Goal: Information Seeking & Learning: Learn about a topic

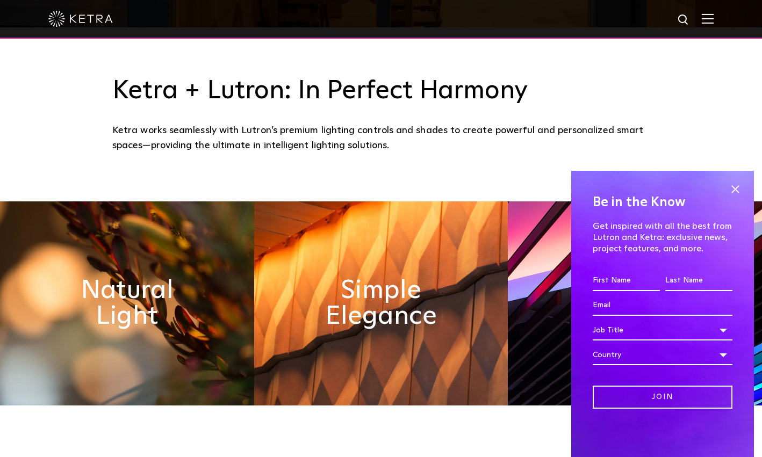
scroll to position [591, 0]
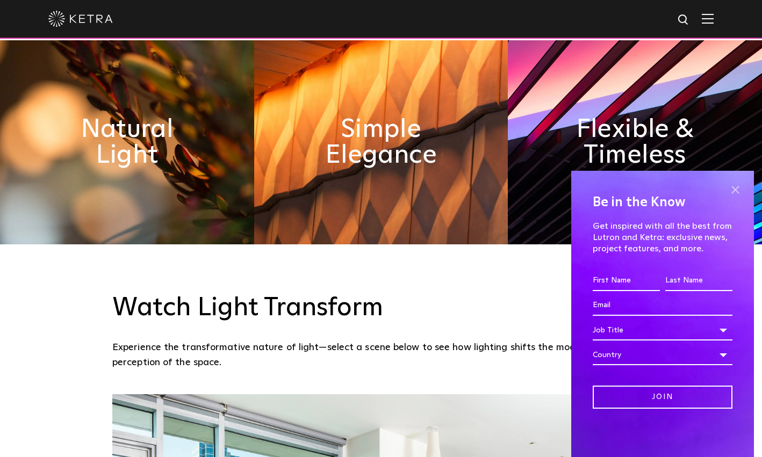
click at [736, 186] on span at bounding box center [735, 190] width 16 height 16
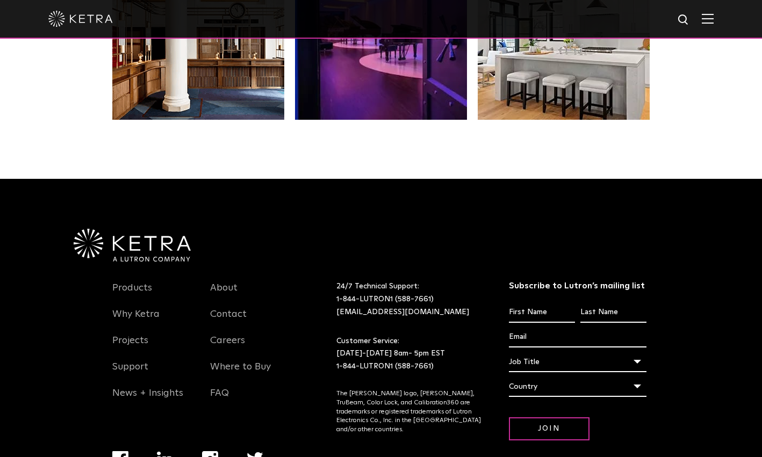
scroll to position [2258, 0]
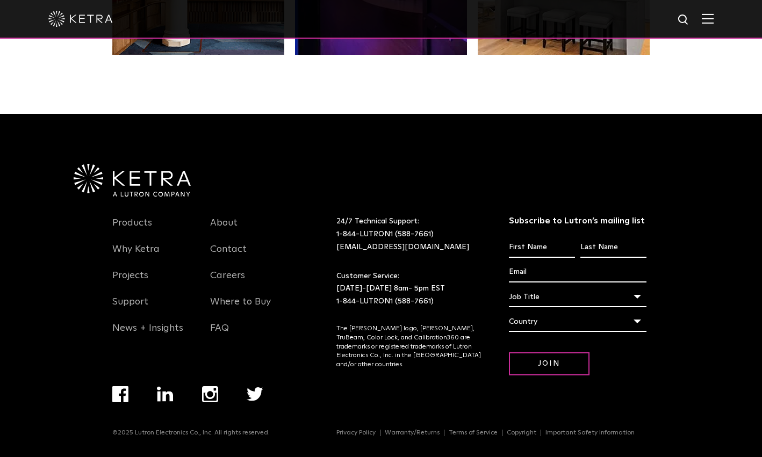
click at [714, 12] on div at bounding box center [380, 19] width 665 height 38
click at [714, 19] on img at bounding box center [708, 18] width 12 height 10
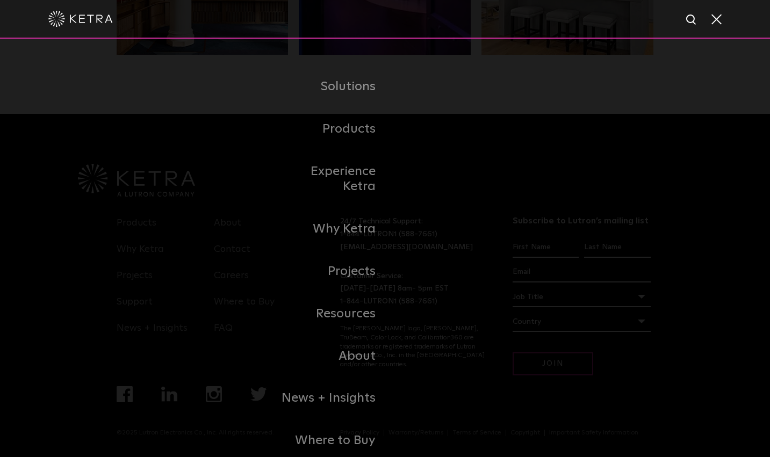
click at [213, 325] on div "Solutions Commercial Residential Products Commercial Products Residential Produ…" at bounding box center [385, 264] width 770 height 450
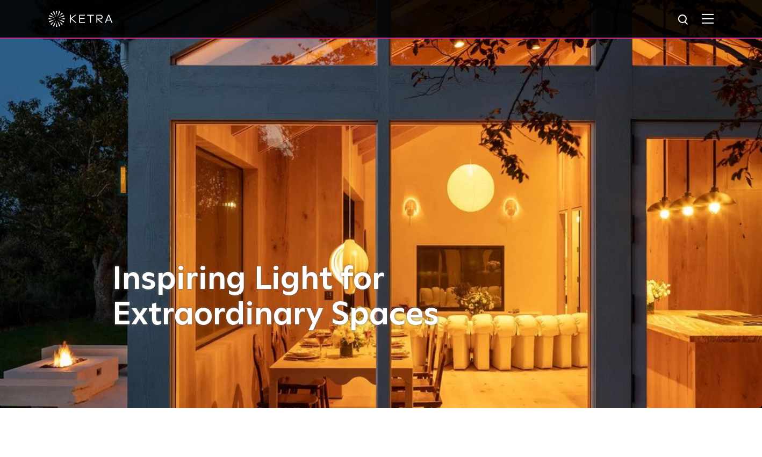
scroll to position [0, 0]
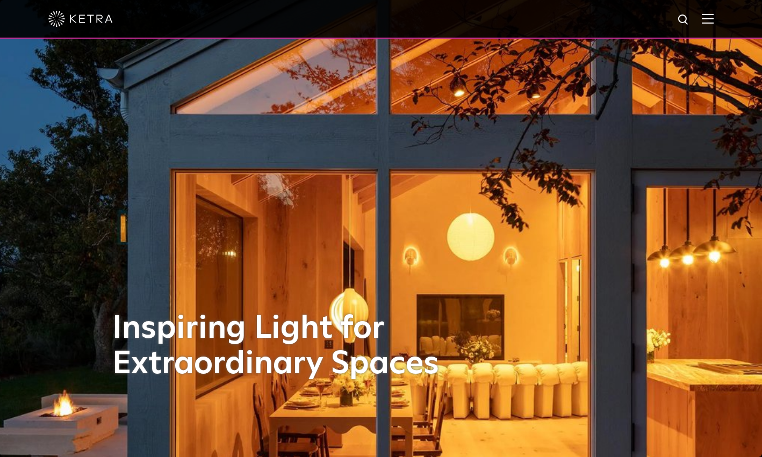
click at [714, 23] on img at bounding box center [708, 18] width 12 height 10
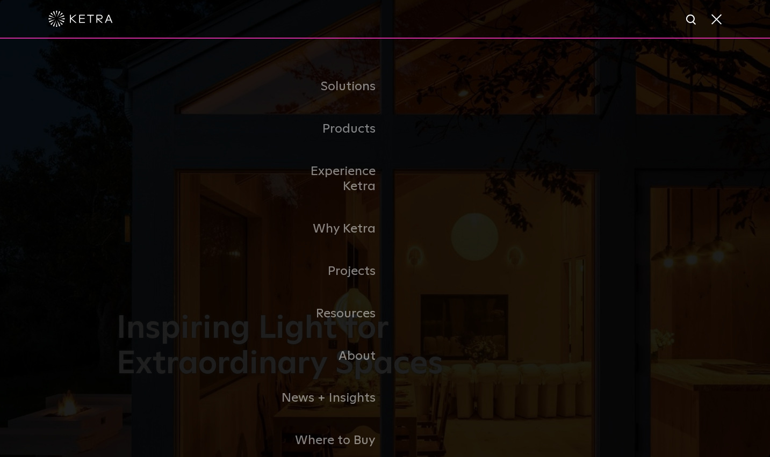
click at [720, 23] on span at bounding box center [716, 18] width 12 height 11
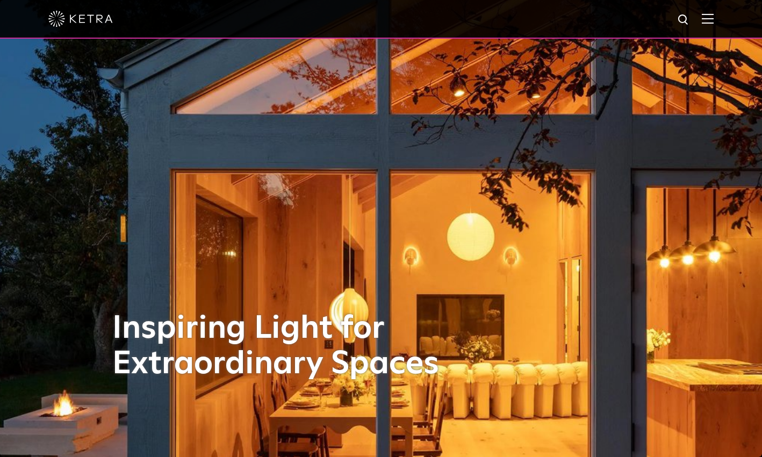
click at [687, 18] on img at bounding box center [683, 19] width 13 height 13
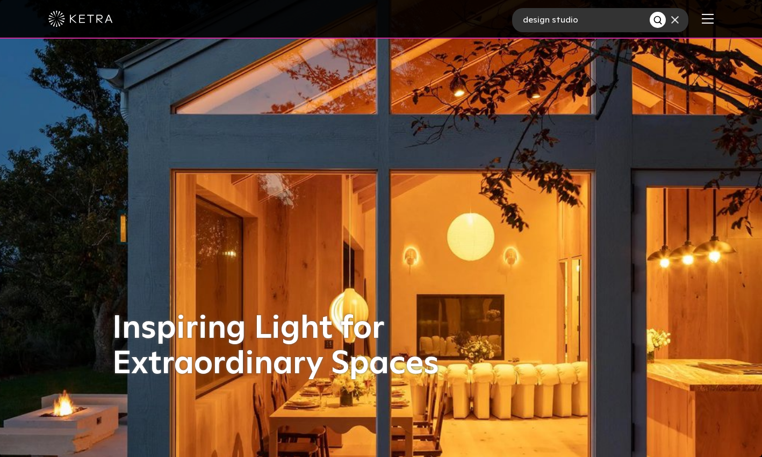
type input "design studio"
click at [650, 12] on button "Search" at bounding box center [658, 20] width 16 height 16
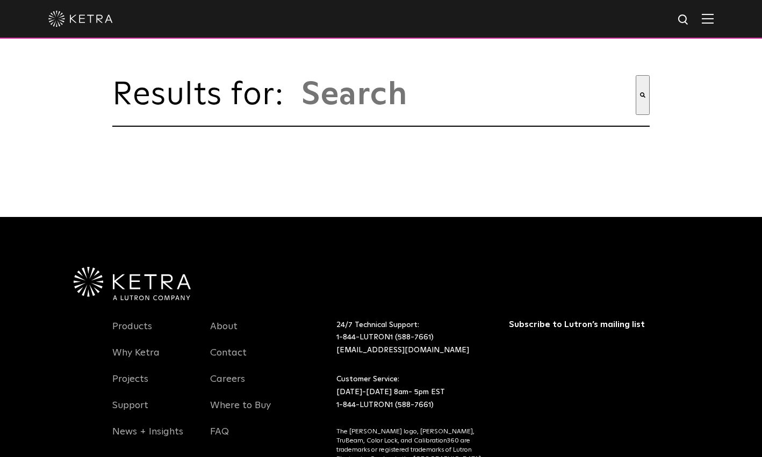
type input "design studio"
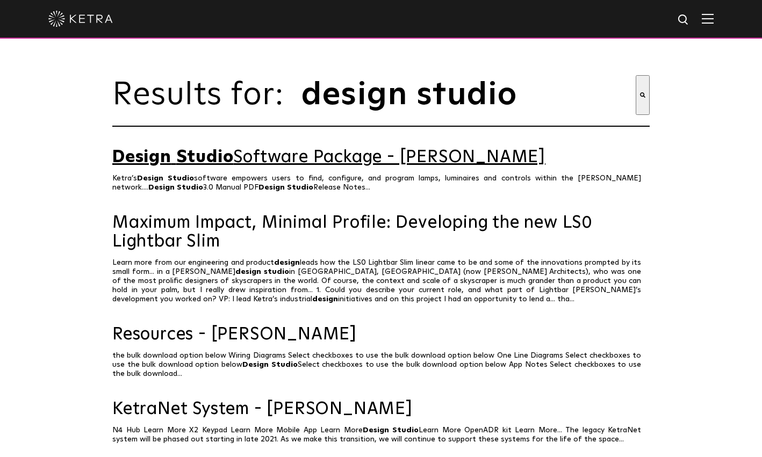
click at [313, 167] on link "Design Studio Software Package - Ketra" at bounding box center [381, 157] width 538 height 19
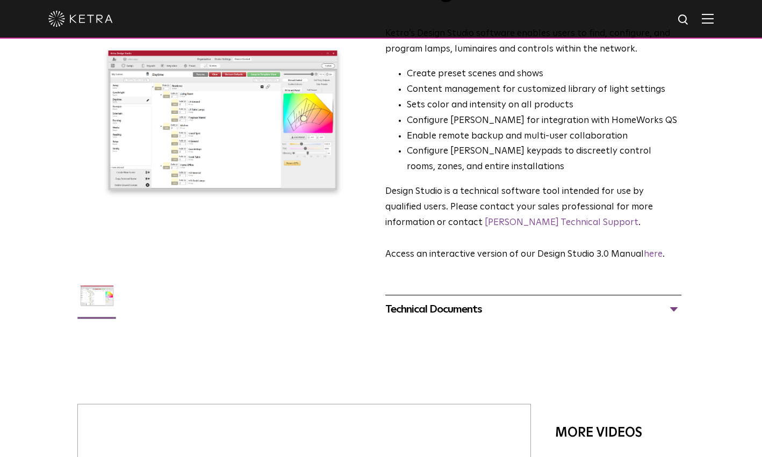
scroll to position [108, 0]
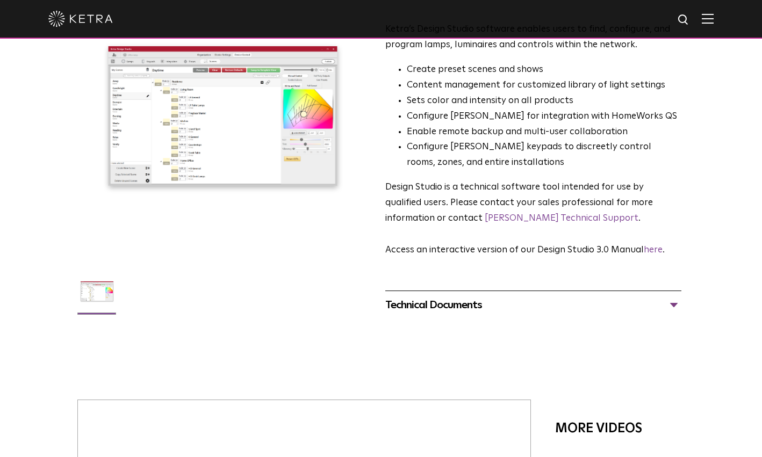
click at [676, 300] on div "Technical Documents" at bounding box center [533, 305] width 296 height 17
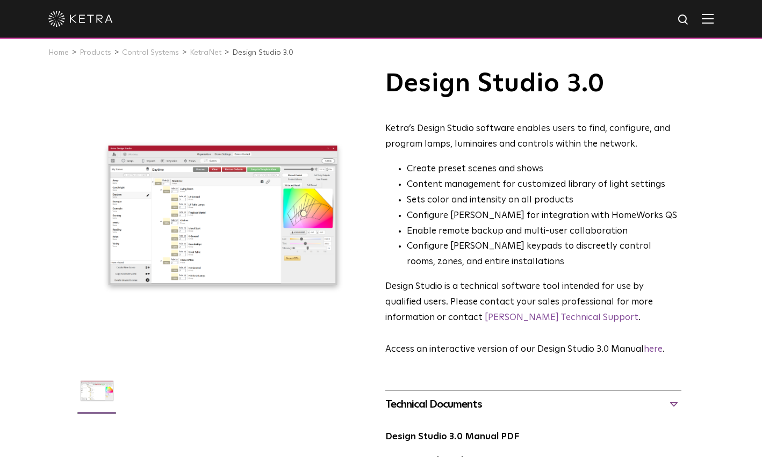
scroll to position [0, 0]
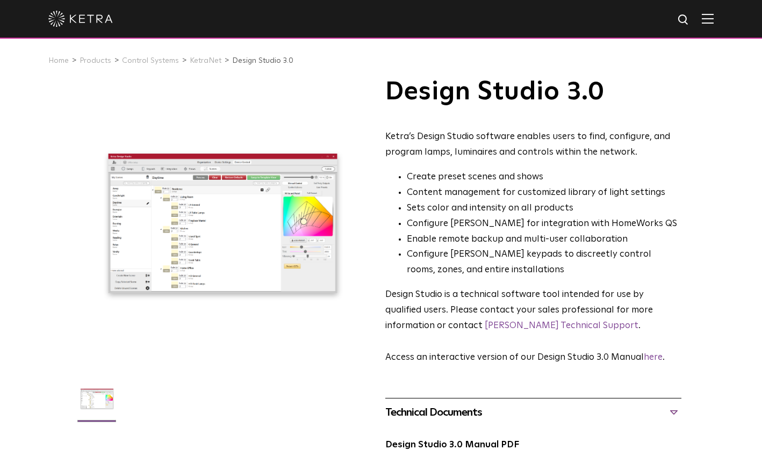
click at [714, 18] on img at bounding box center [708, 18] width 12 height 10
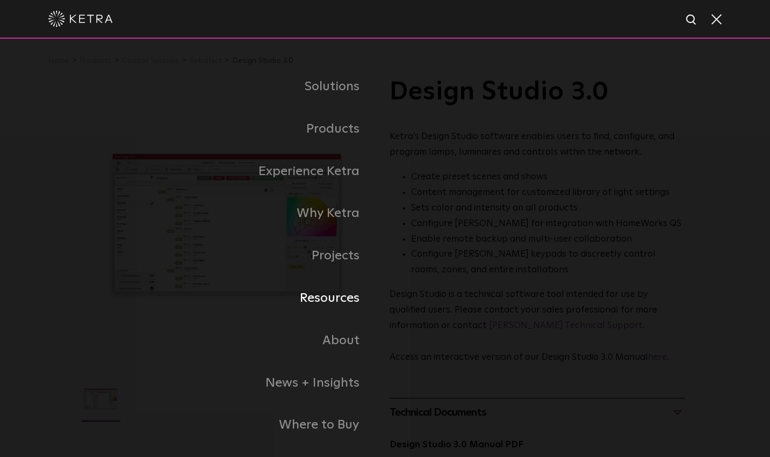
click at [343, 306] on link "Resources" at bounding box center [234, 298] width 304 height 42
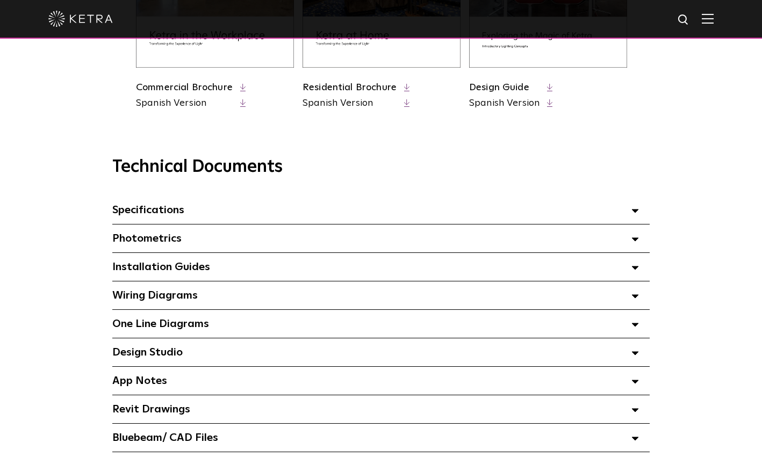
scroll to position [699, 0]
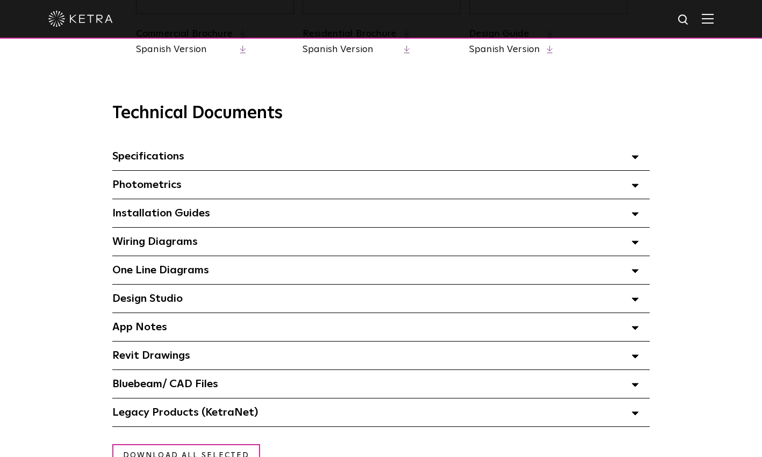
click at [491, 304] on div "Design Studio Select checkboxes to use the bulk download option below" at bounding box center [381, 299] width 538 height 28
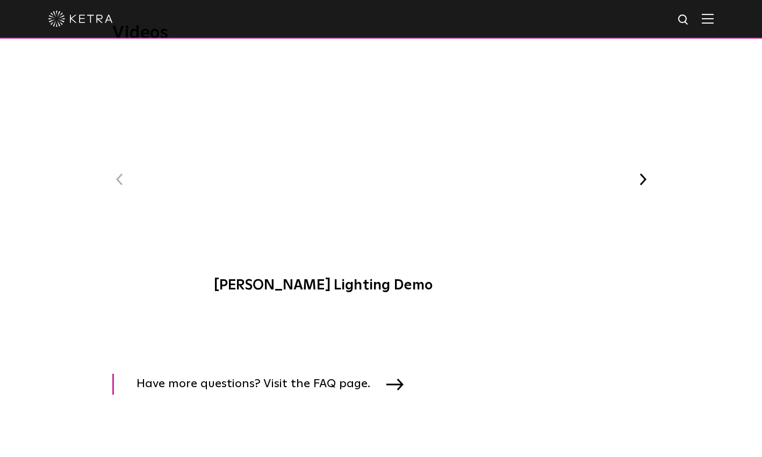
scroll to position [1451, 0]
